Goal: Task Accomplishment & Management: Manage account settings

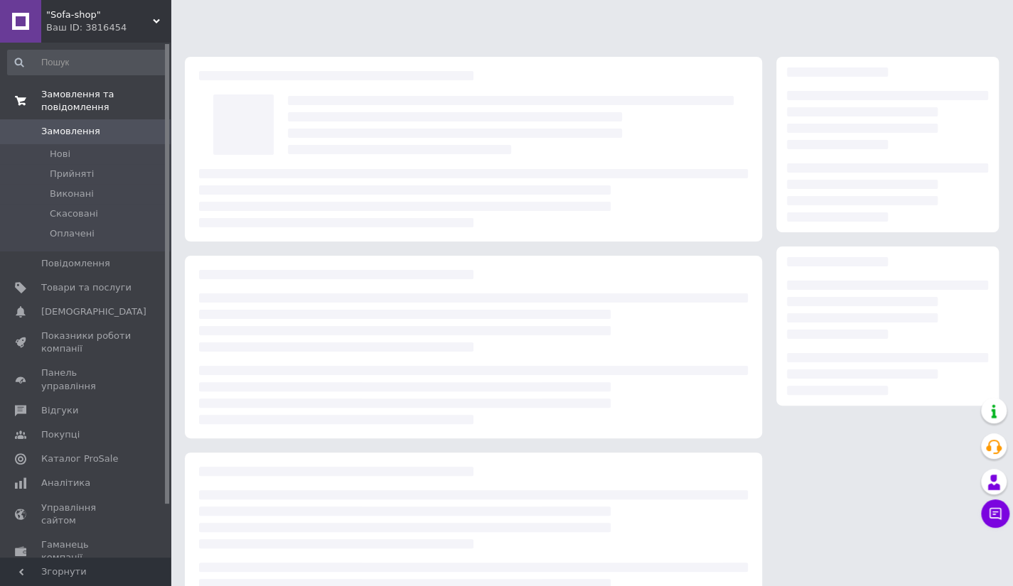
scroll to position [63, 0]
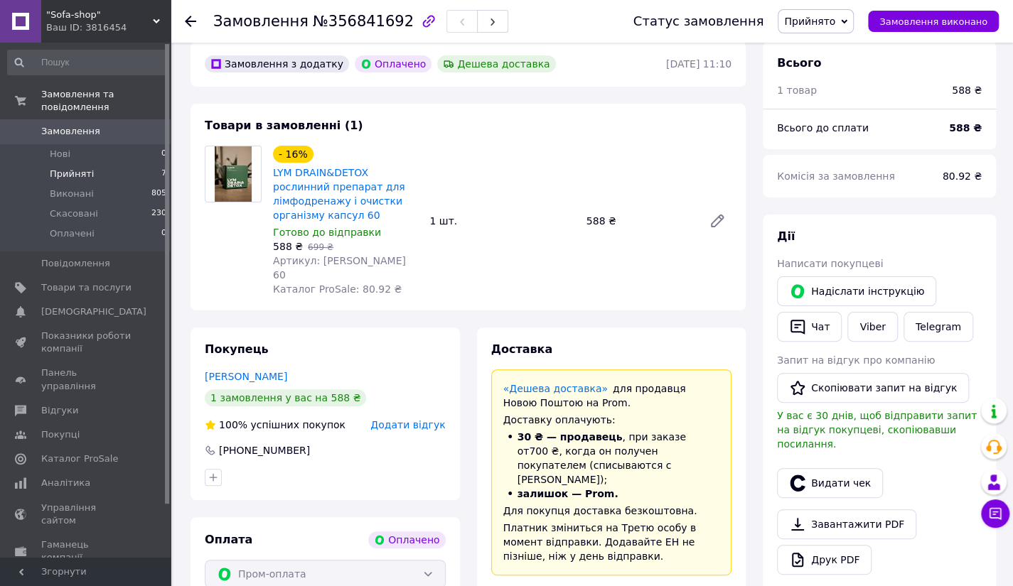
click at [60, 168] on span "Прийняті" at bounding box center [72, 174] width 44 height 13
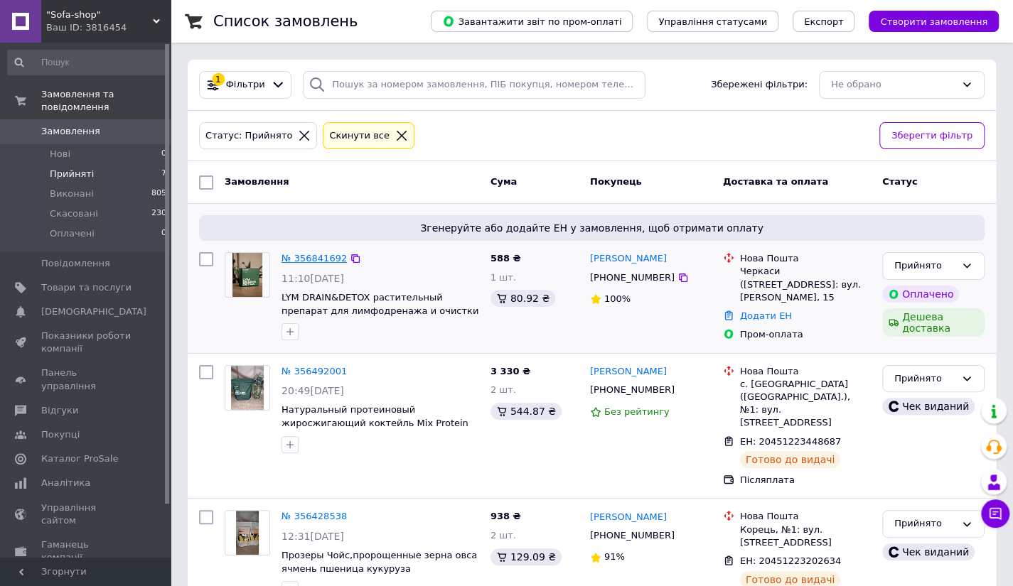
click at [304, 263] on link "№ 356841692" at bounding box center [313, 258] width 65 height 11
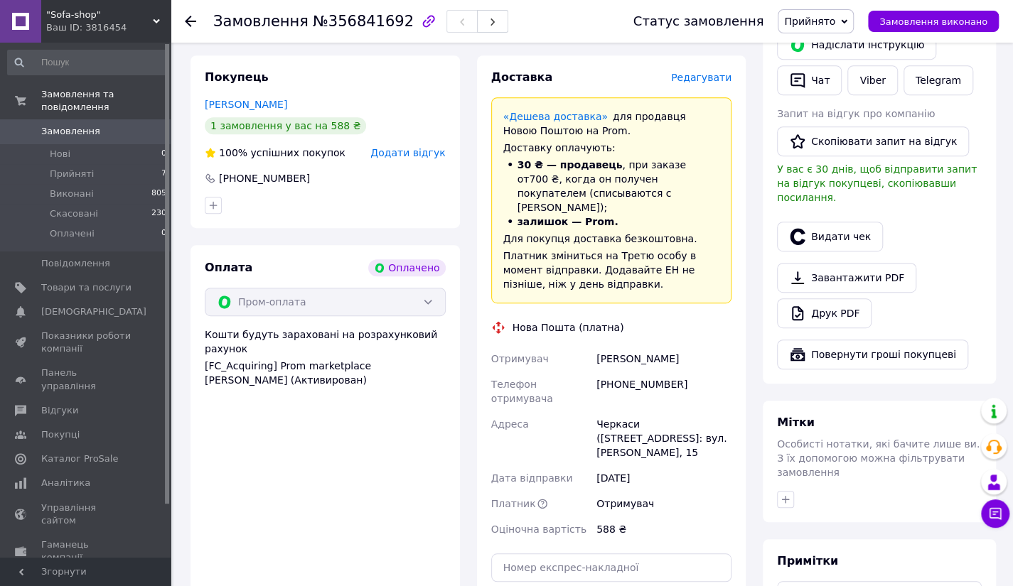
scroll to position [335, 0]
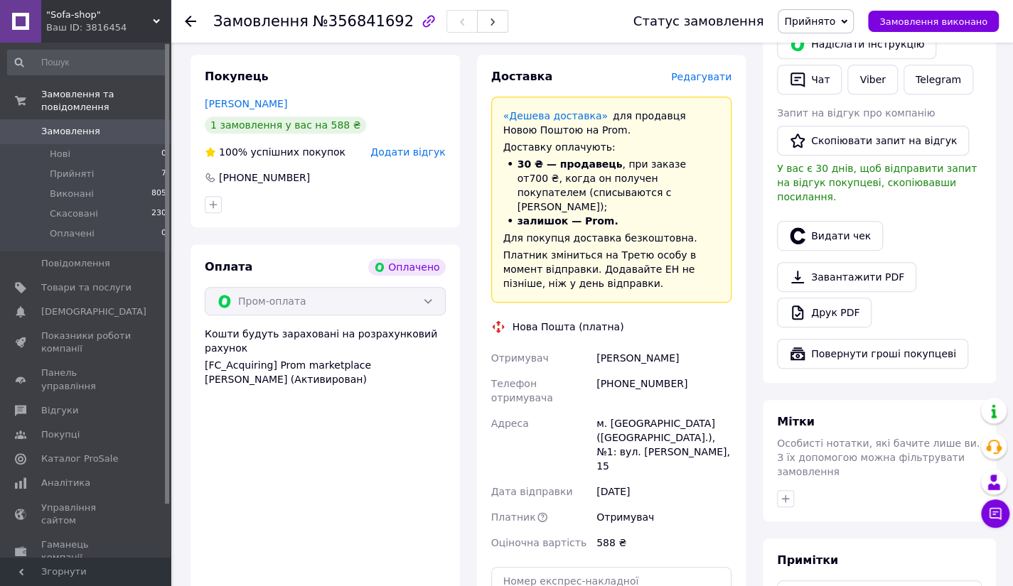
click at [624, 371] on div "[PHONE_NUMBER]" at bounding box center [663, 391] width 141 height 40
copy div "[PHONE_NUMBER]"
click at [616, 345] on div "[PERSON_NAME]" at bounding box center [663, 358] width 141 height 26
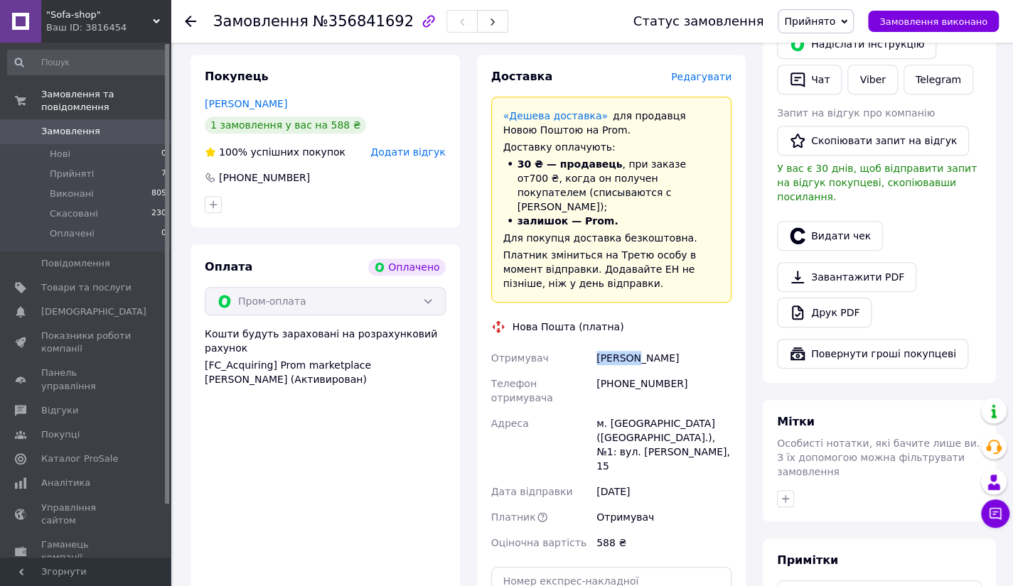
click at [616, 345] on div "[PERSON_NAME]" at bounding box center [663, 358] width 141 height 26
copy div "[PERSON_NAME]"
click at [650, 345] on div "[PERSON_NAME]" at bounding box center [663, 358] width 141 height 26
copy div "[PERSON_NAME]"
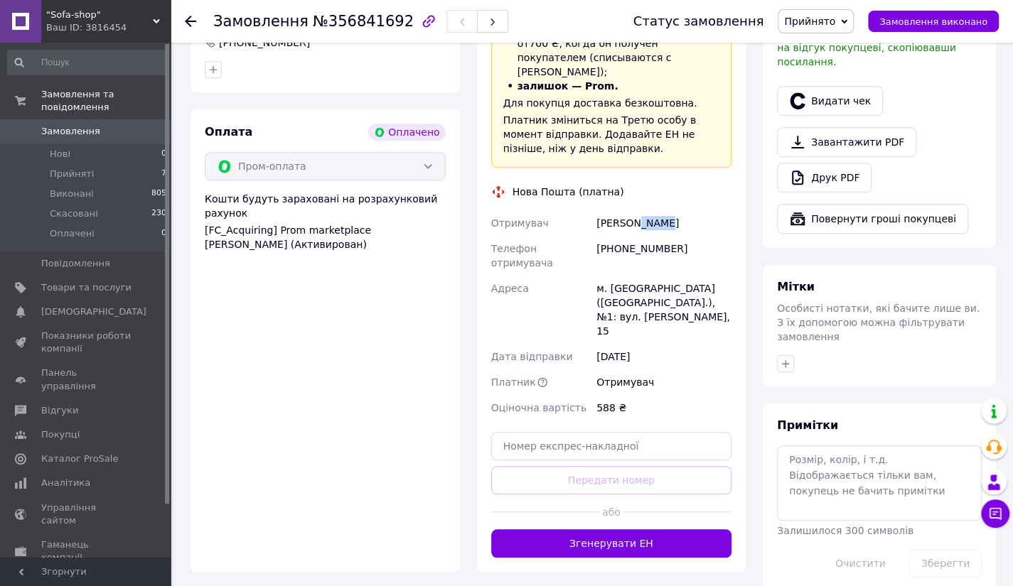
scroll to position [471, 0]
click at [544, 431] on input "text" at bounding box center [611, 445] width 241 height 28
paste input "20451225243214"
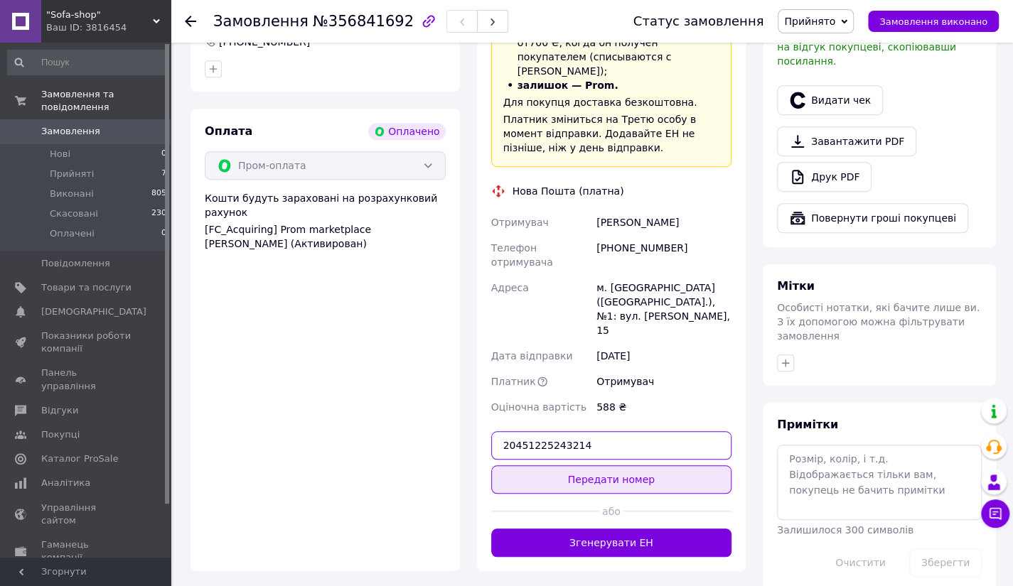
type input "20451225243214"
click at [608, 466] on button "Передати номер" at bounding box center [611, 480] width 241 height 28
